Goal: Task Accomplishment & Management: Manage account settings

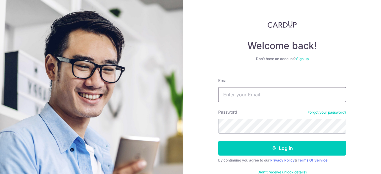
click at [255, 101] on input "Email" at bounding box center [282, 94] width 128 height 15
type input "[EMAIL_ADDRESS][DOMAIN_NAME]"
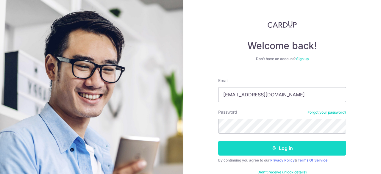
click at [283, 144] on button "Log in" at bounding box center [282, 148] width 128 height 15
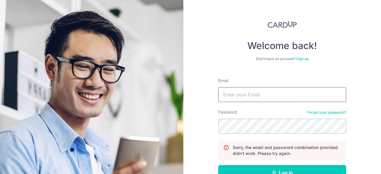
click at [258, 99] on input "Email" at bounding box center [282, 94] width 128 height 15
type input "[EMAIL_ADDRESS][DOMAIN_NAME]"
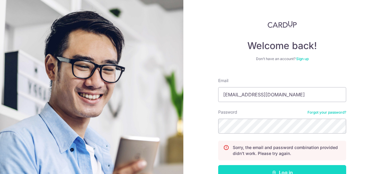
click at [301, 172] on button "Log in" at bounding box center [282, 172] width 128 height 15
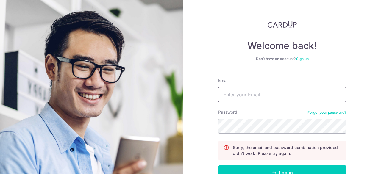
click at [244, 95] on input "Email" at bounding box center [282, 94] width 128 height 15
type input "[EMAIL_ADDRESS][DOMAIN_NAME]"
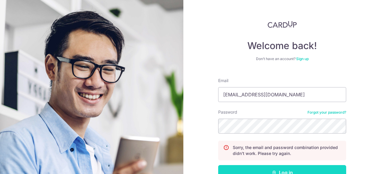
click at [258, 166] on button "Log in" at bounding box center [282, 172] width 128 height 15
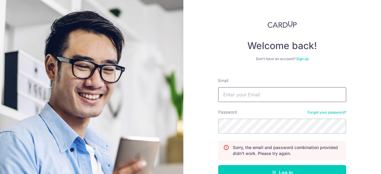
drag, startPoint x: 0, startPoint y: 0, endPoint x: 275, endPoint y: 96, distance: 291.0
click at [275, 94] on input "Email" at bounding box center [282, 94] width 128 height 15
type input "[EMAIL_ADDRESS][DOMAIN_NAME]"
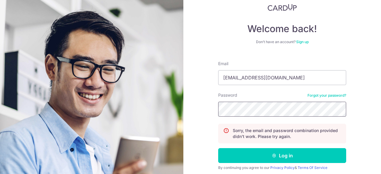
scroll to position [30, 0]
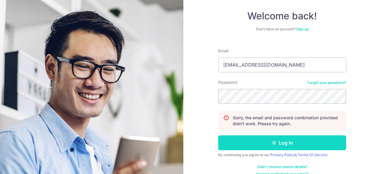
click at [251, 136] on button "Log in" at bounding box center [282, 143] width 128 height 15
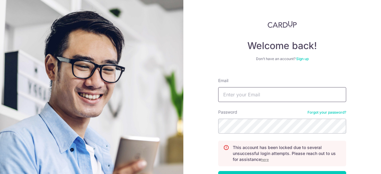
click at [256, 96] on input "Email" at bounding box center [282, 94] width 128 height 15
type input "[EMAIL_ADDRESS][DOMAIN_NAME]"
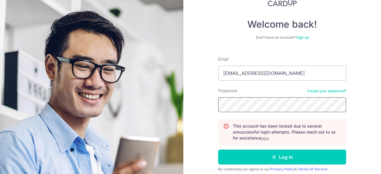
scroll to position [30, 0]
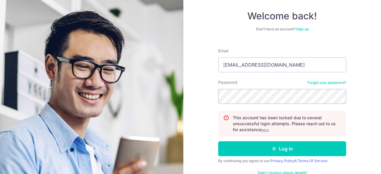
click at [265, 130] on u "here" at bounding box center [265, 130] width 8 height 4
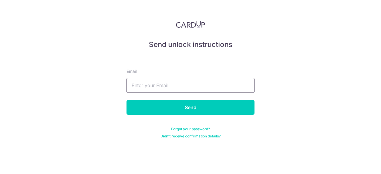
click at [211, 83] on input "text" at bounding box center [191, 85] width 128 height 15
type input "[EMAIL_ADDRESS][DOMAIN_NAME]"
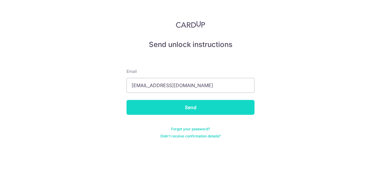
click at [188, 112] on input "Send" at bounding box center [191, 107] width 128 height 15
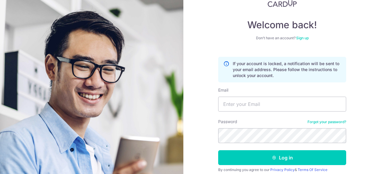
scroll to position [30, 0]
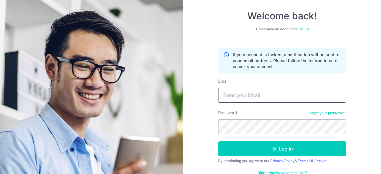
click at [250, 97] on input "Email" at bounding box center [282, 95] width 128 height 15
drag, startPoint x: 200, startPoint y: 99, endPoint x: 194, endPoint y: 84, distance: 16.3
click at [200, 99] on div "Welcome back! Don’t have an account? Sign up If your account is locked, a notif…" at bounding box center [282, 87] width 198 height 174
click at [235, 98] on input "Email" at bounding box center [282, 95] width 128 height 15
click at [188, 140] on div "Welcome back! Don’t have an account? Sign up If your account is locked, a notif…" at bounding box center [282, 87] width 198 height 174
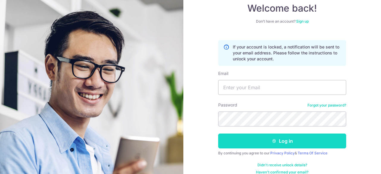
scroll to position [45, 0]
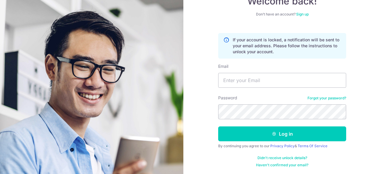
click at [291, 166] on link "Haven't confirmed your email?" at bounding box center [282, 165] width 52 height 5
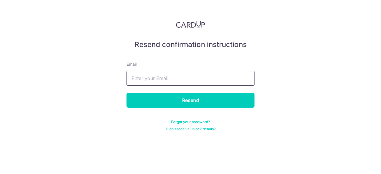
click at [162, 76] on input "text" at bounding box center [191, 78] width 128 height 15
type input "[EMAIL_ADDRESS][DOMAIN_NAME]"
click at [130, 76] on input "[EMAIL_ADDRESS][DOMAIN_NAME]" at bounding box center [191, 78] width 128 height 15
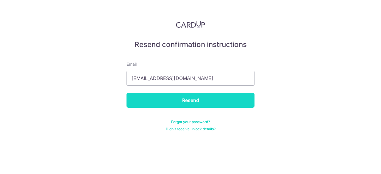
click at [204, 107] on input "Resend" at bounding box center [191, 100] width 128 height 15
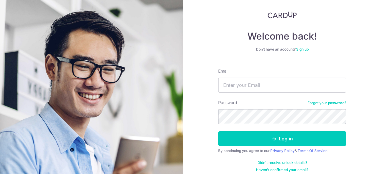
scroll to position [15, 0]
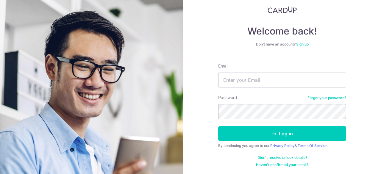
click at [281, 157] on link "Didn't receive unlock details?" at bounding box center [283, 157] width 50 height 5
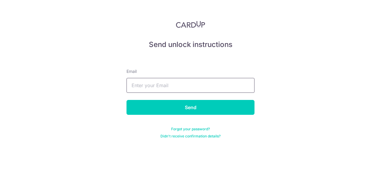
click at [204, 88] on input "text" at bounding box center [191, 85] width 128 height 15
type input "[EMAIL_ADDRESS][DOMAIN_NAME]"
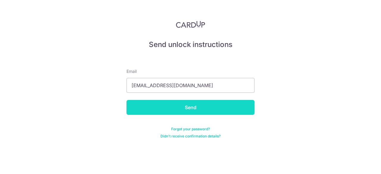
click at [191, 109] on input "Send" at bounding box center [191, 107] width 128 height 15
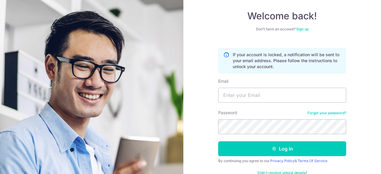
scroll to position [45, 0]
